Goal: Navigation & Orientation: Find specific page/section

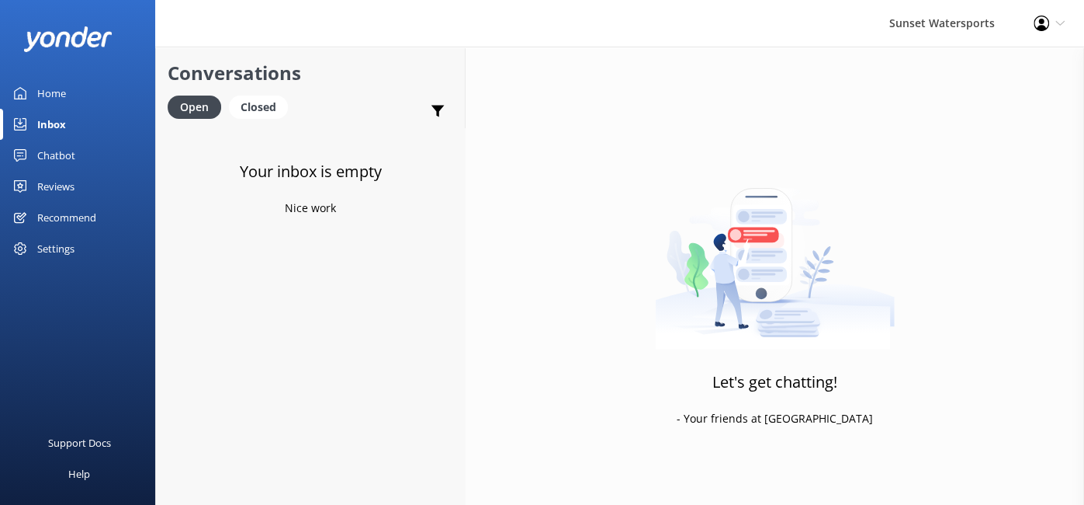
click at [1056, 21] on use at bounding box center [1060, 23] width 9 height 5
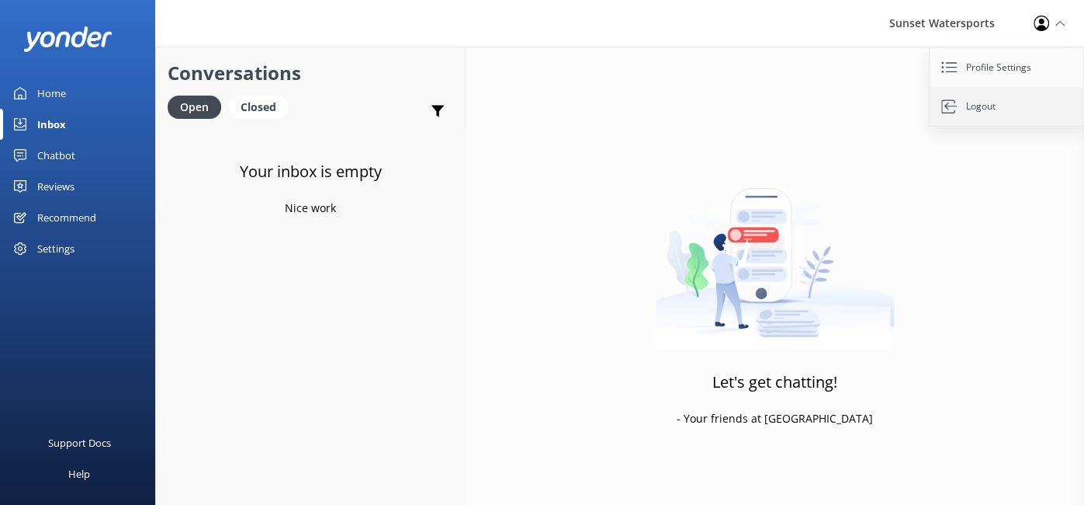
click at [969, 109] on link "Logout" at bounding box center [1007, 106] width 155 height 39
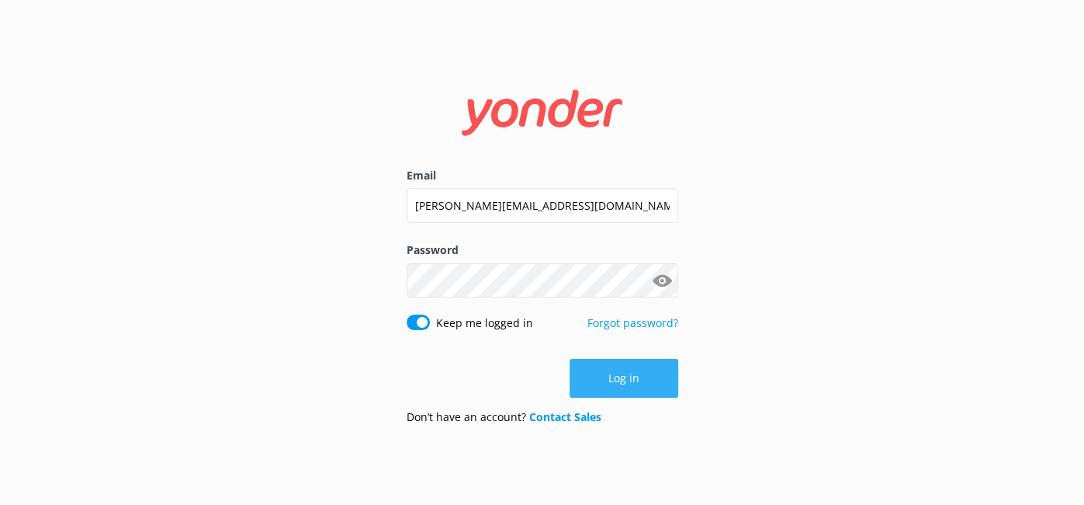
click at [611, 381] on button "Log in" at bounding box center [624, 378] width 109 height 39
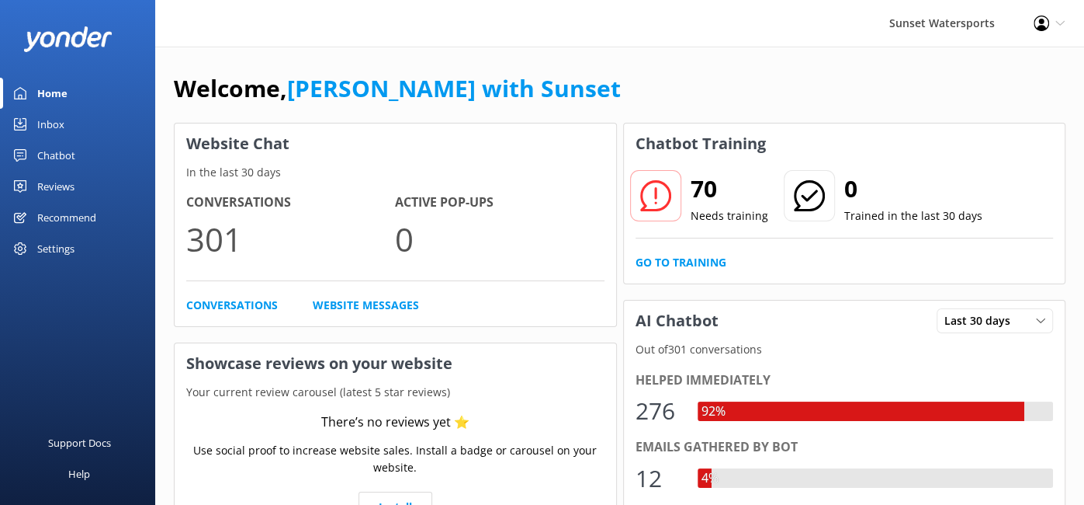
click at [60, 128] on div "Inbox" at bounding box center [50, 124] width 27 height 31
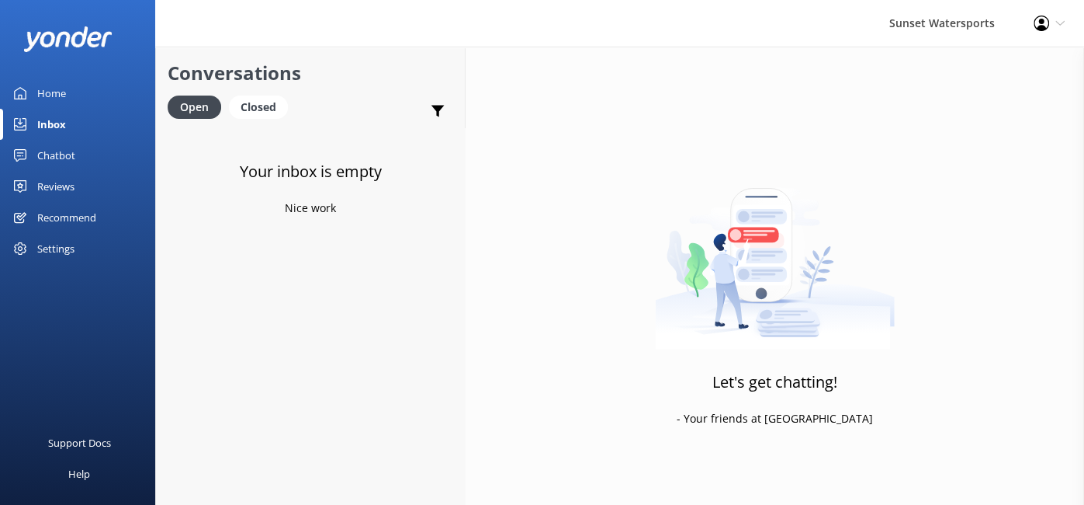
click at [47, 94] on div "Home" at bounding box center [51, 93] width 29 height 31
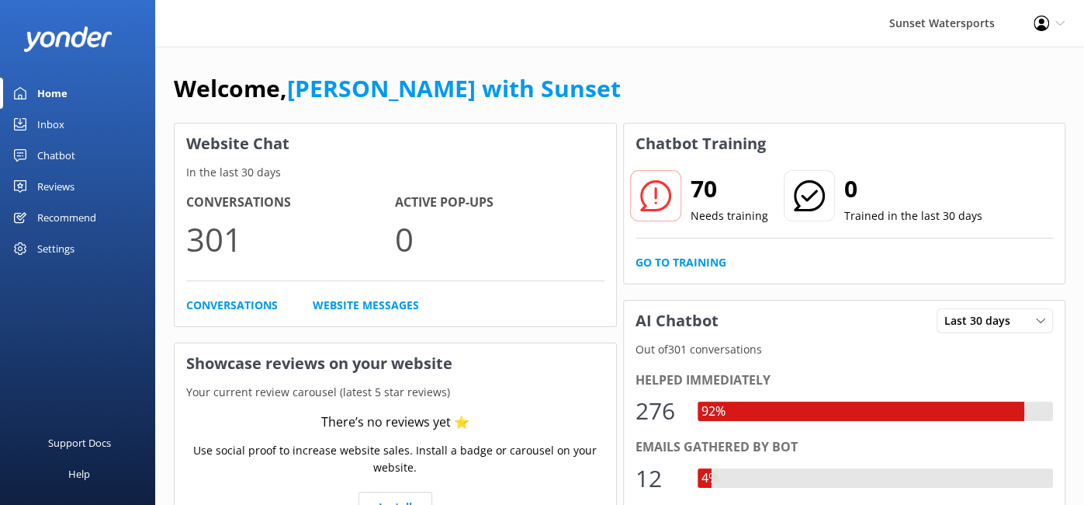
click at [51, 123] on div "Inbox" at bounding box center [50, 124] width 27 height 31
